Goal: Information Seeking & Learning: Learn about a topic

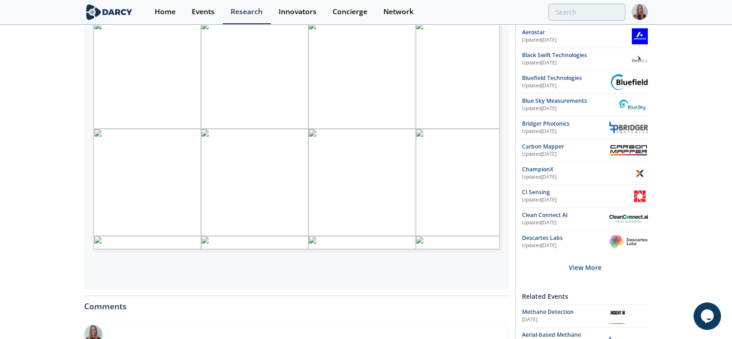
scroll to position [186, 0]
click at [105, 226] on div "Proprietary and confidential METHANE DETECTION TECHNOLOGY LANDSCAPE SOLUTION TY…" at bounding box center [280, 126] width 375 height 211
click at [104, 225] on div "Proprietary and confidential METHANE DETECTION TECHNOLOGY LANDSCAPE SOLUTION TY…" at bounding box center [280, 126] width 375 height 211
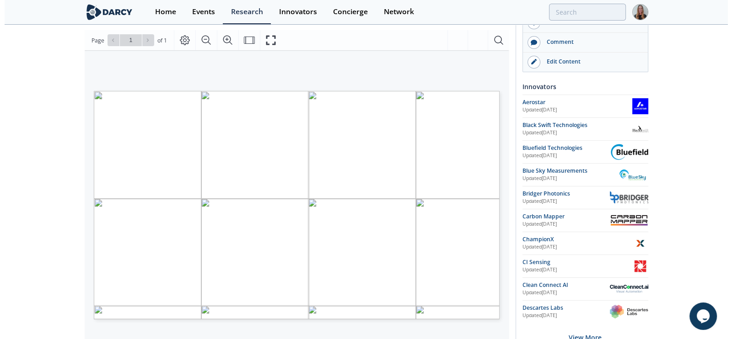
scroll to position [87, 0]
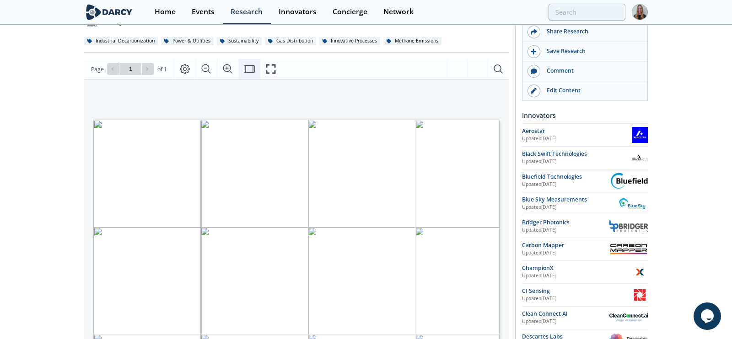
click at [258, 64] on button "Fit Width" at bounding box center [248, 69] width 21 height 20
click at [273, 68] on icon "Fullscreen" at bounding box center [270, 69] width 11 height 11
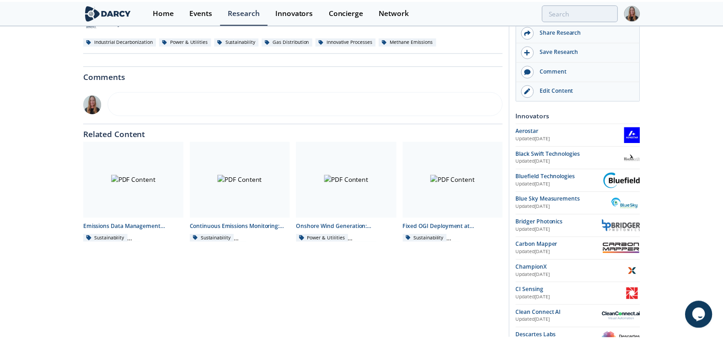
scroll to position [0, 0]
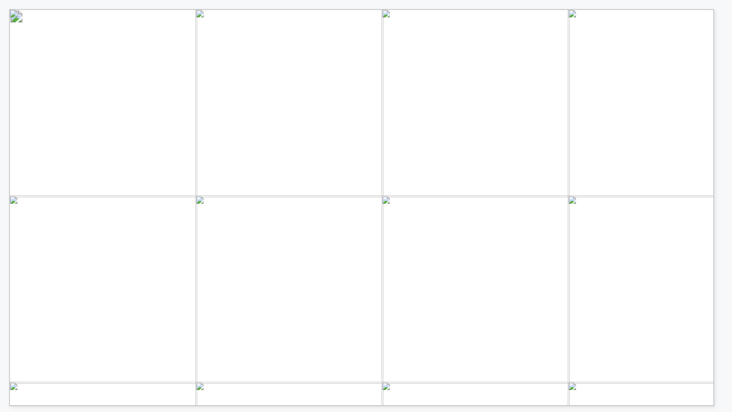
click at [27, 339] on div "Proprietary and confidential METHANE DETECTION TECHNOLOGY LANDSCAPE SOLUTION TY…" at bounding box center [574, 327] width 1131 height 636
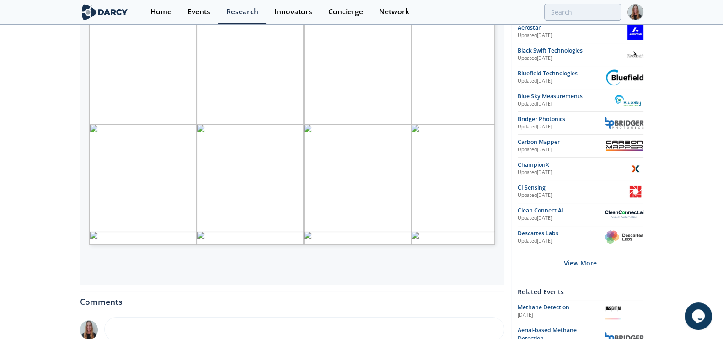
scroll to position [193, 0]
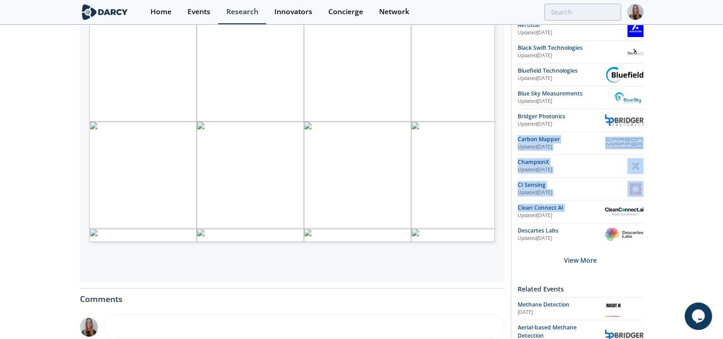
drag, startPoint x: 517, startPoint y: 134, endPoint x: 341, endPoint y: 12, distance: 214.0
click at [518, 219] on div "Take Action Talk to Researcher Request Update Concierge Request Share Research" at bounding box center [577, 172] width 133 height 665
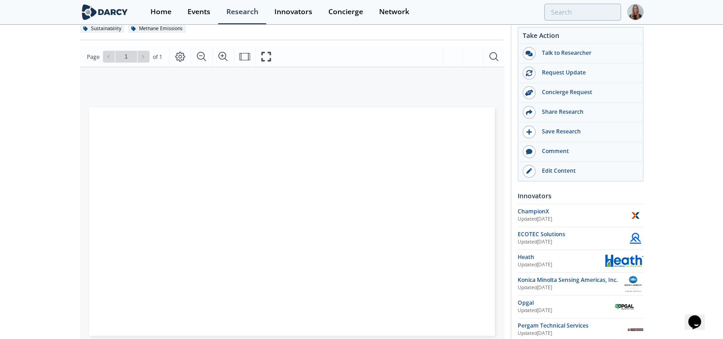
scroll to position [123, 0]
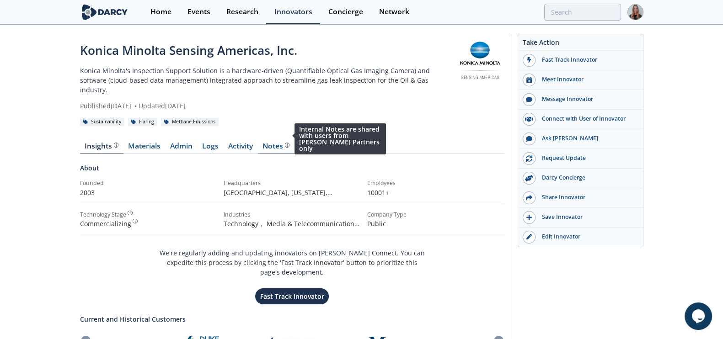
click at [288, 143] on img at bounding box center [287, 145] width 5 height 5
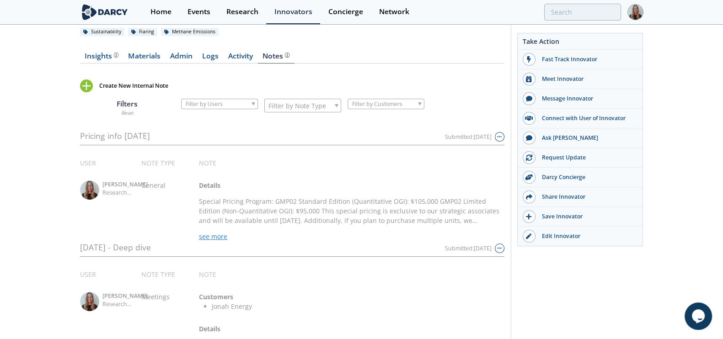
scroll to position [64, 0]
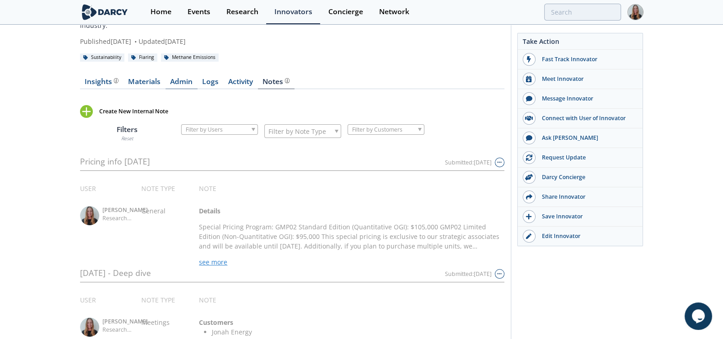
click at [191, 78] on link "Admin" at bounding box center [182, 83] width 32 height 11
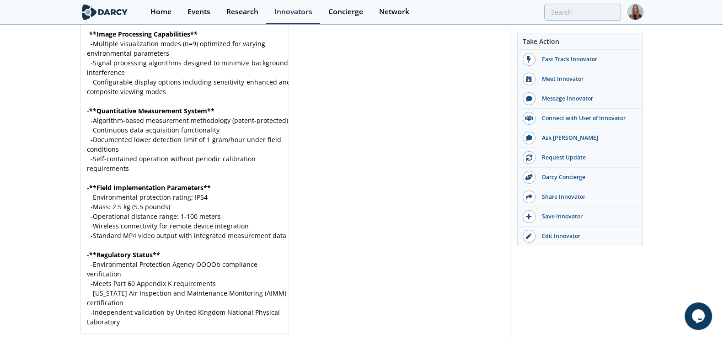
scroll to position [2356, 0]
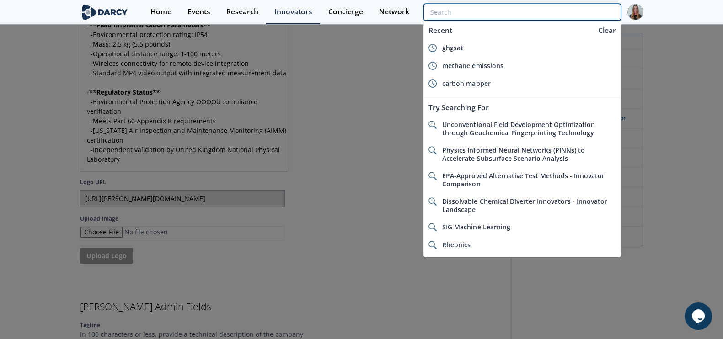
click at [546, 11] on input "search" at bounding box center [521, 12] width 197 height 17
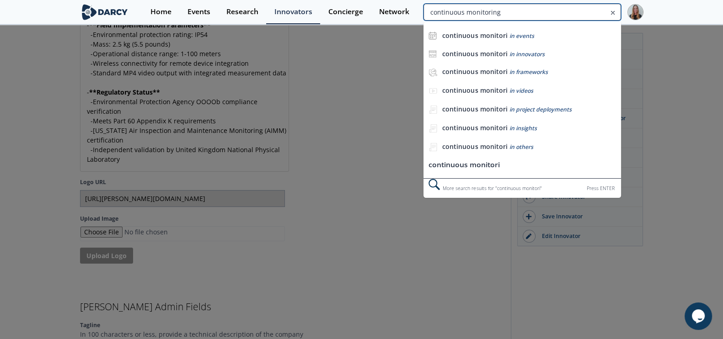
type input "continuous monitoring"
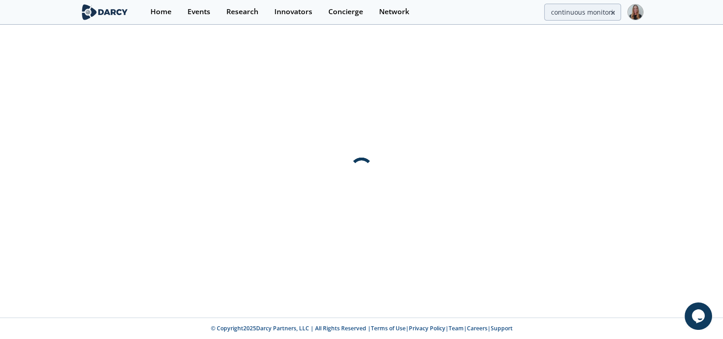
scroll to position [0, 0]
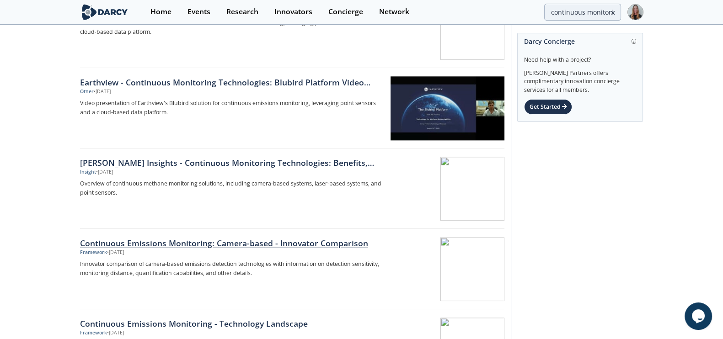
scroll to position [1321, 0]
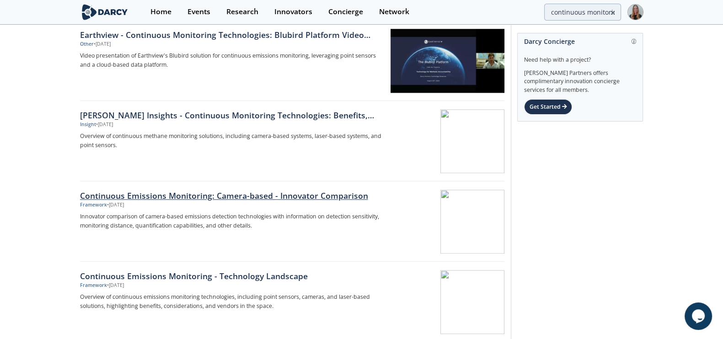
click at [189, 208] on div "Continuous Emissions Monitoring: Camera-based - Innovator Comparison Framework …" at bounding box center [234, 222] width 309 height 64
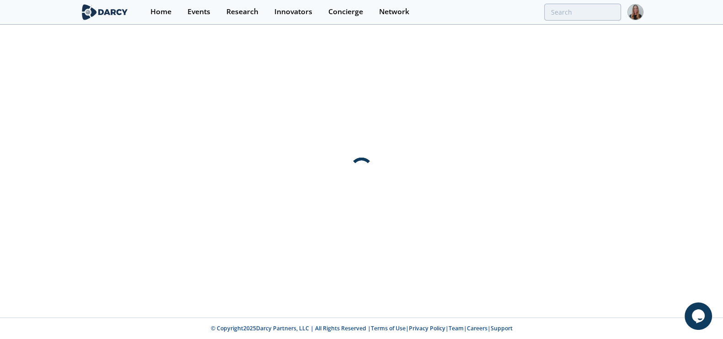
scroll to position [0, 0]
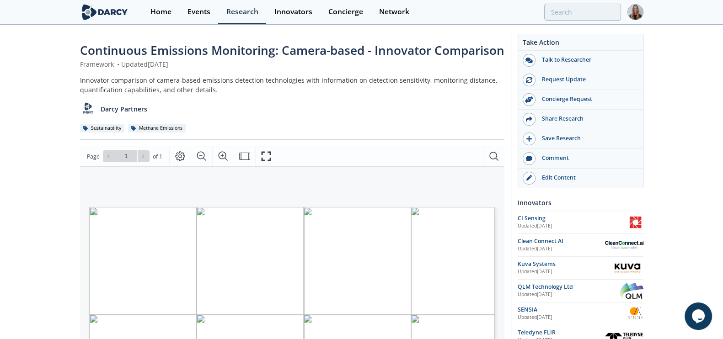
click at [147, 59] on span "Continuous Emissions Monitoring: Camera-based - Innovator Comparison" at bounding box center [292, 50] width 424 height 16
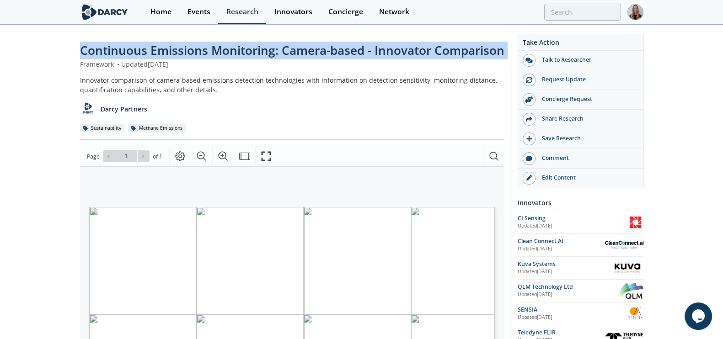
copy div "Continuous Emissions Monitoring: Camera-based - Innovator Comparison"
